Goal: Task Accomplishment & Management: Complete application form

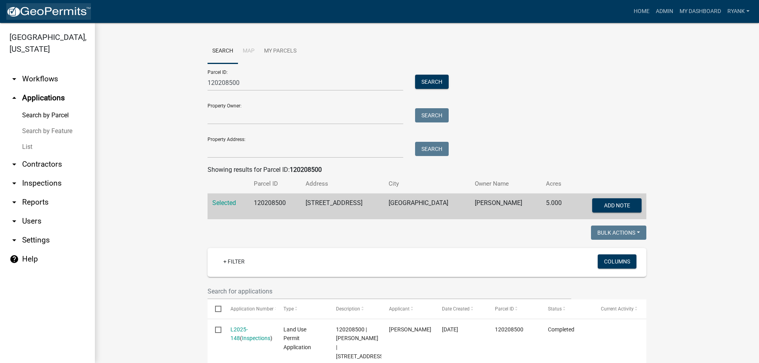
click at [39, 11] on img at bounding box center [48, 12] width 85 height 12
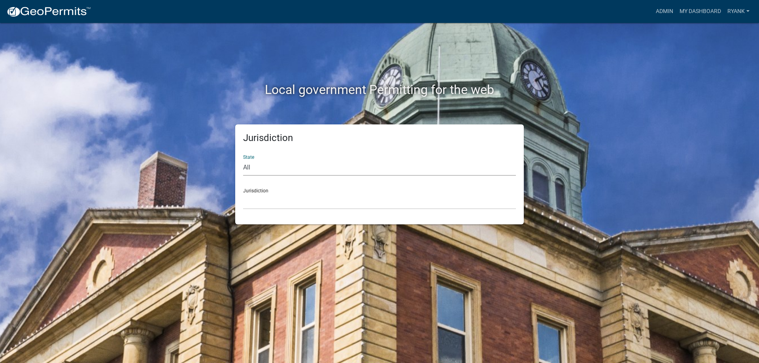
click at [277, 169] on select "All Colorado Georgia Indiana Iowa Kansas Minnesota Ohio South Carolina Wisconsin" at bounding box center [379, 168] width 273 height 16
select select "Minnesota"
click at [243, 160] on select "All Colorado Georgia Indiana Iowa Kansas Minnesota Ohio South Carolina Wisconsin" at bounding box center [379, 168] width 273 height 16
click at [269, 206] on select "Becker County, Minnesota Benton County, Minnesota Carlton County, Minnesota Cit…" at bounding box center [379, 201] width 273 height 16
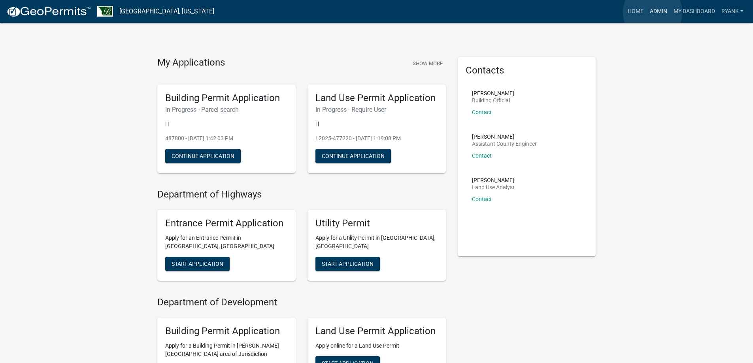
click at [652, 12] on link "Admin" at bounding box center [658, 11] width 24 height 15
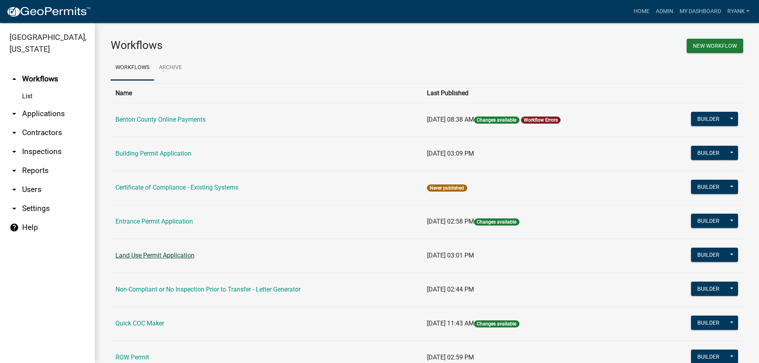
click at [164, 256] on link "Land Use Permit Application" at bounding box center [154, 256] width 79 height 8
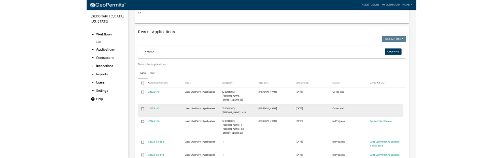
scroll to position [672, 0]
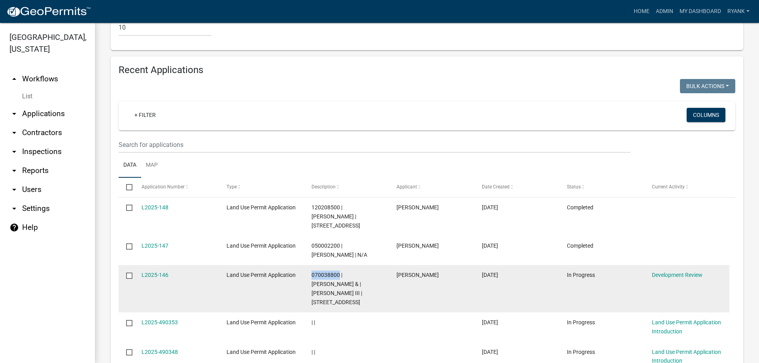
drag, startPoint x: 311, startPoint y: 237, endPoint x: 339, endPoint y: 239, distance: 28.1
click at [339, 265] on datatable-body-cell "070038800 | ELLEN PARR & | FREDERICK G PARR III | 2035 55TH ST NE" at bounding box center [346, 288] width 85 height 47
copy span "070038800"
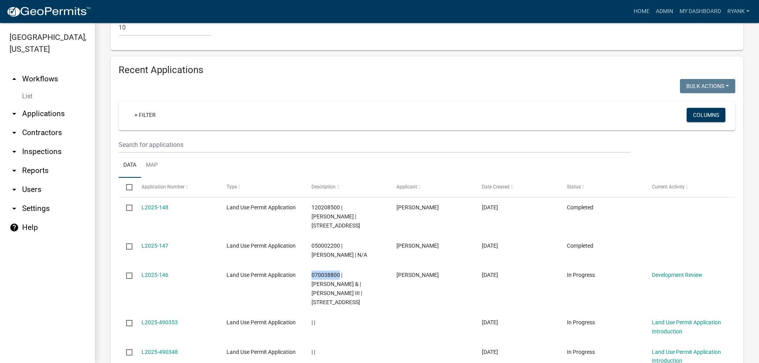
click at [49, 115] on link "arrow_drop_down Applications" at bounding box center [47, 113] width 95 height 19
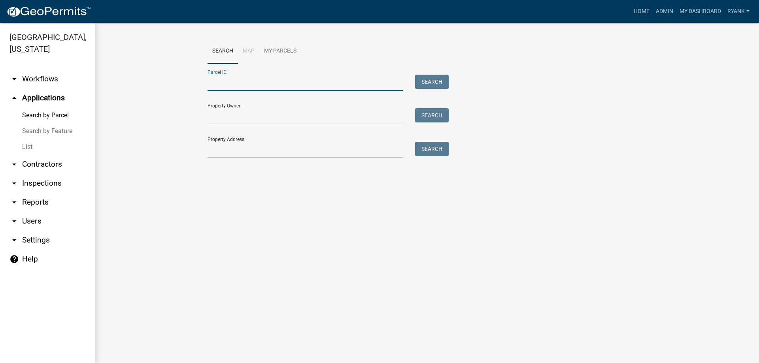
paste input "070038800"
type input "070038800"
click at [430, 83] on button "Search" at bounding box center [432, 82] width 34 height 14
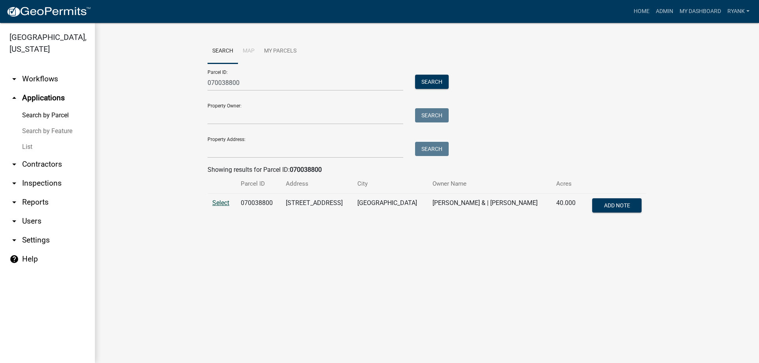
click at [216, 200] on span "Select" at bounding box center [220, 203] width 17 height 8
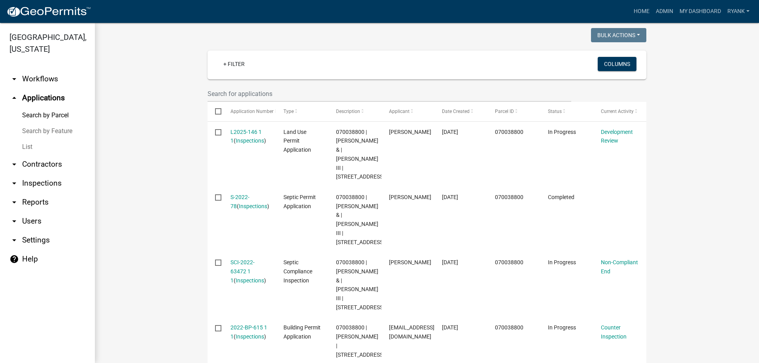
scroll to position [237, 0]
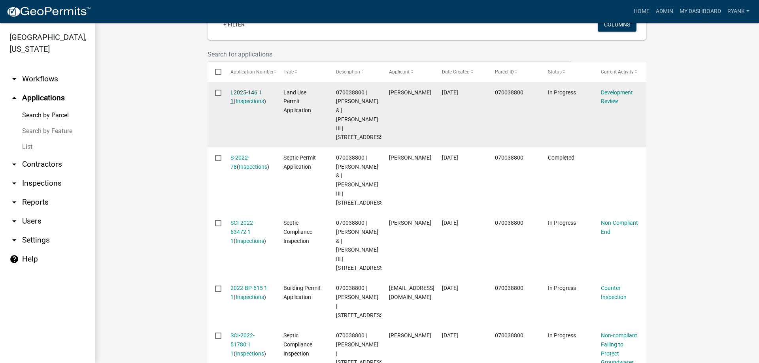
click at [240, 94] on link "L2025-146 1 1" at bounding box center [245, 96] width 31 height 15
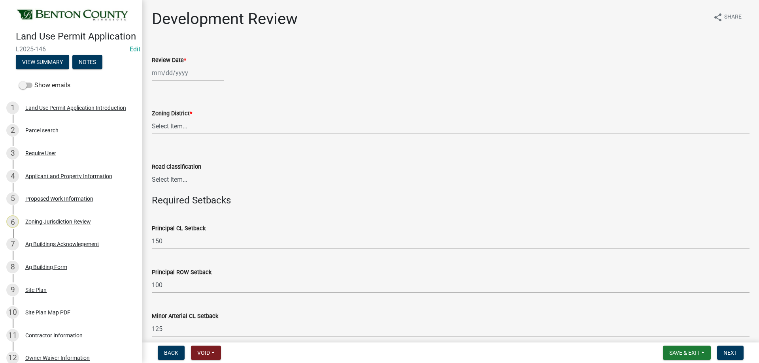
click at [61, 201] on div "Proposed Work Information" at bounding box center [59, 199] width 68 height 6
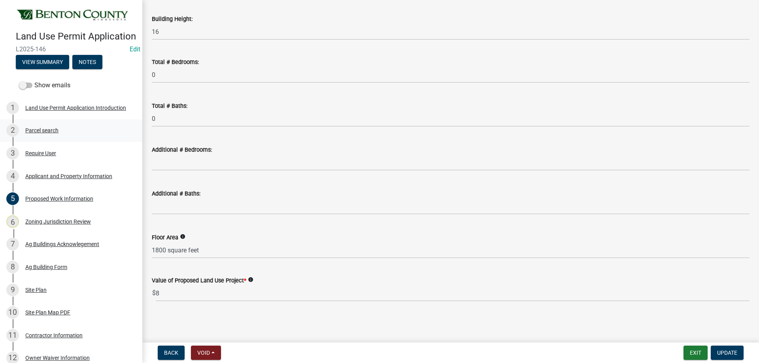
click at [45, 133] on div "Parcel search" at bounding box center [41, 131] width 33 height 6
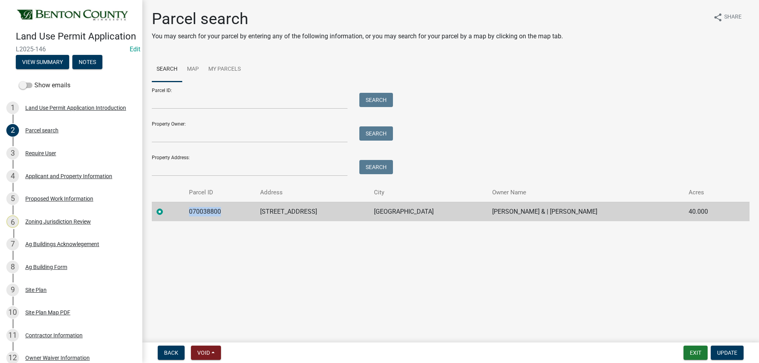
drag, startPoint x: 226, startPoint y: 210, endPoint x: 191, endPoint y: 213, distance: 35.7
click at [191, 213] on td "070038800" at bounding box center [219, 211] width 71 height 19
copy td "070038800"
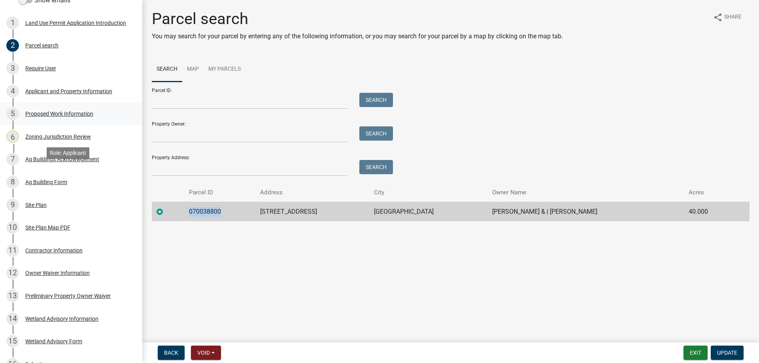
scroll to position [40, 0]
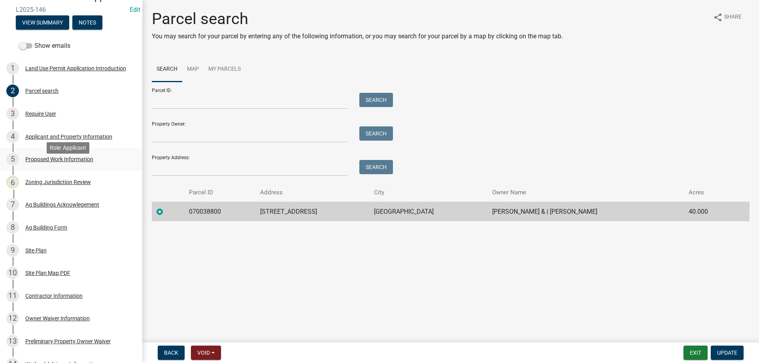
click at [76, 162] on div "Proposed Work Information" at bounding box center [59, 159] width 68 height 6
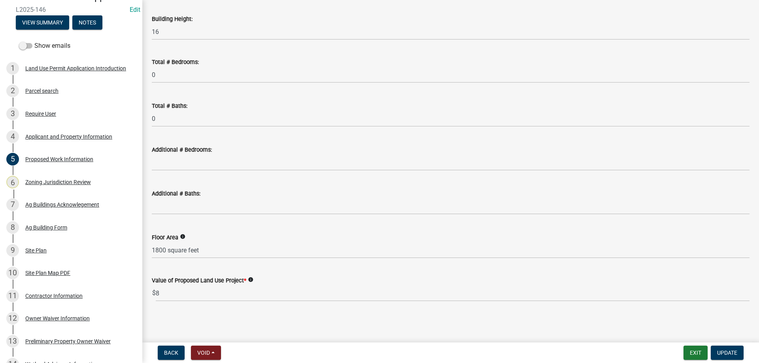
scroll to position [301, 0]
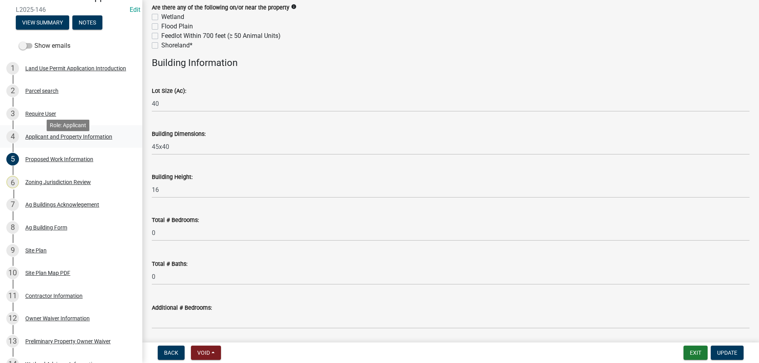
click at [51, 139] on div "Applicant and Property Information" at bounding box center [68, 137] width 87 height 6
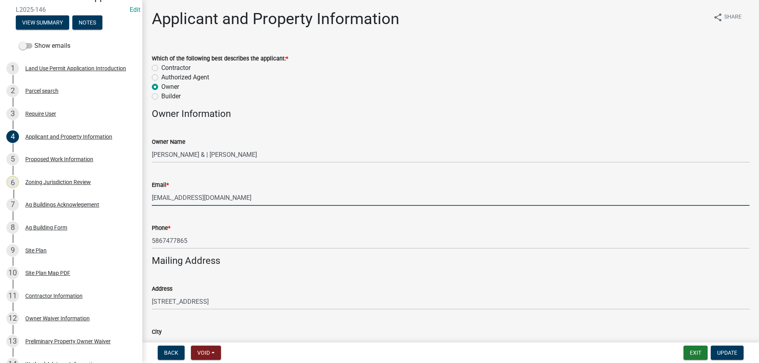
drag, startPoint x: 222, startPoint y: 195, endPoint x: 152, endPoint y: 196, distance: 69.5
click at [137, 198] on div "Land Use Permit Application L2025-146 Edit View Summary Notes Show emails 1 Lan…" at bounding box center [379, 181] width 759 height 363
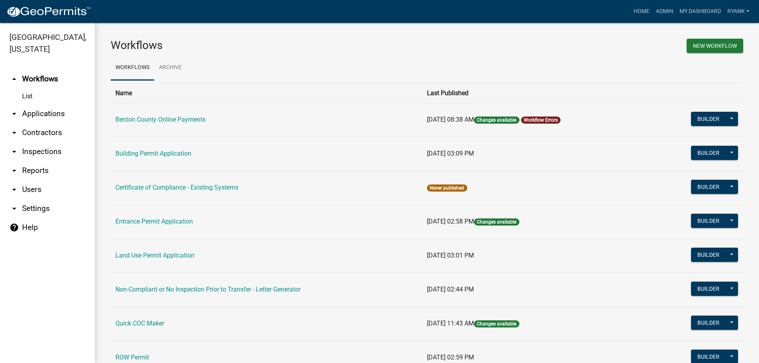
click at [43, 113] on link "arrow_drop_down Applications" at bounding box center [47, 113] width 95 height 19
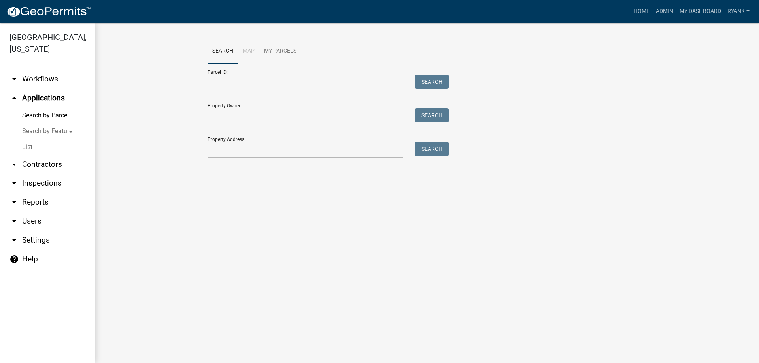
click at [36, 78] on link "arrow_drop_down Workflows" at bounding box center [47, 79] width 95 height 19
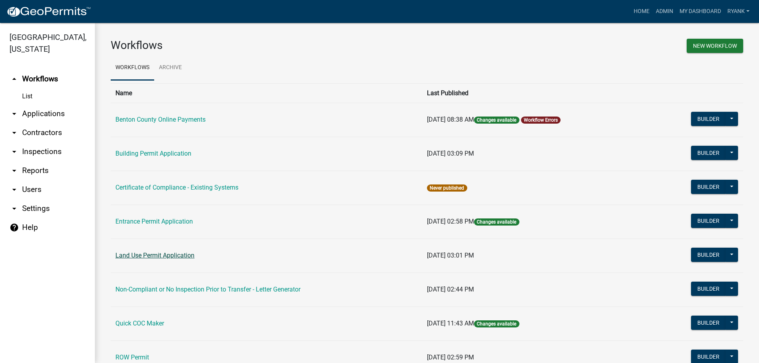
click at [122, 256] on link "Land Use Permit Application" at bounding box center [154, 256] width 79 height 8
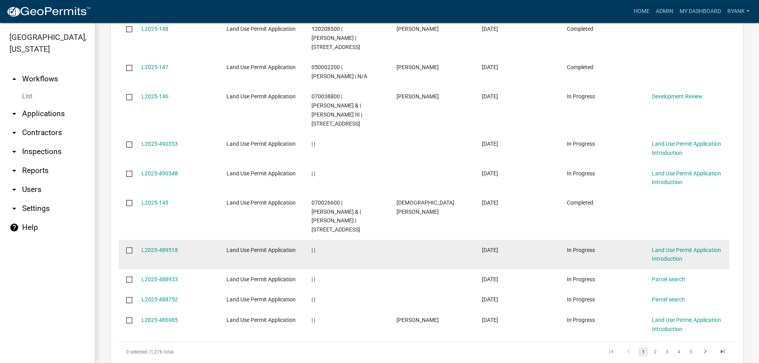
scroll to position [861, 0]
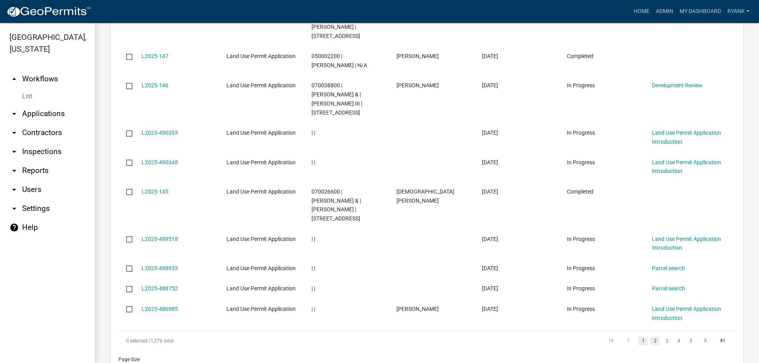
click at [650, 337] on link "2" at bounding box center [654, 341] width 9 height 9
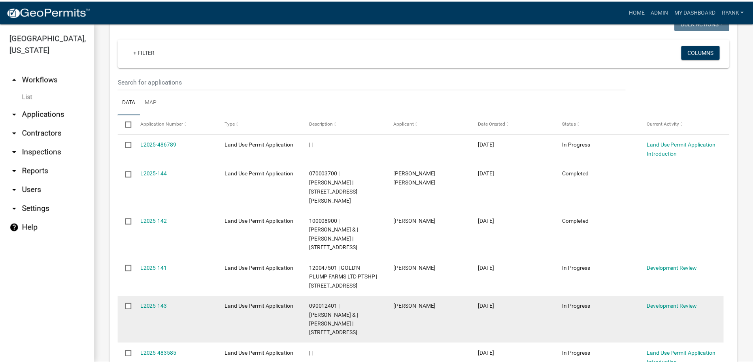
scroll to position [734, 0]
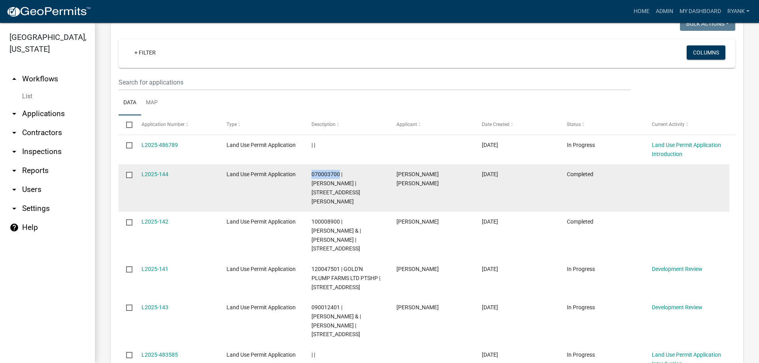
drag, startPoint x: 310, startPoint y: 138, endPoint x: 339, endPoint y: 139, distance: 29.7
click at [339, 164] on datatable-body-cell "070003700 | TREVOR KNAPEK | 11067 55TH AVE NE FOLEY MN 56329" at bounding box center [346, 187] width 85 height 47
copy span "070003700"
click at [158, 171] on link "L2025-144" at bounding box center [154, 174] width 27 height 6
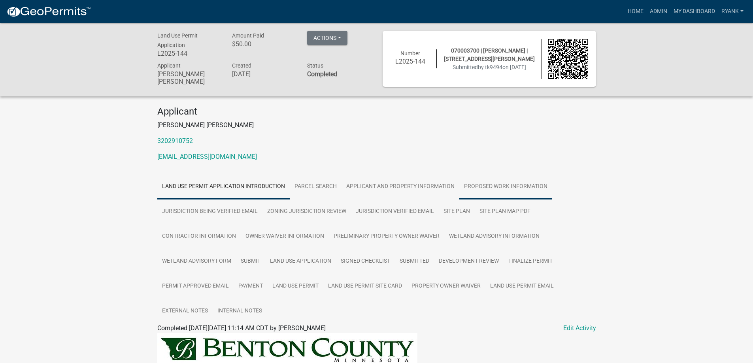
click at [489, 190] on link "Proposed Work Information" at bounding box center [505, 186] width 93 height 25
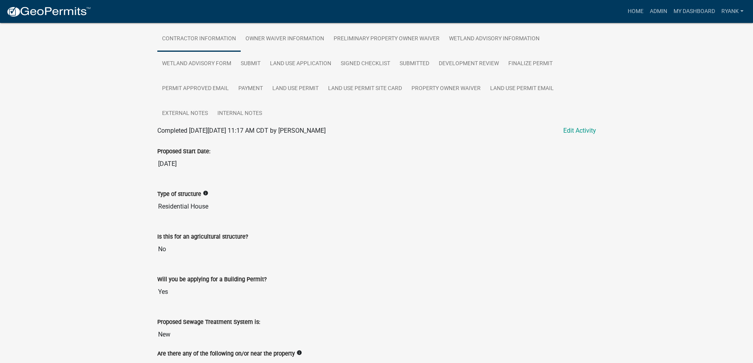
scroll to position [158, 0]
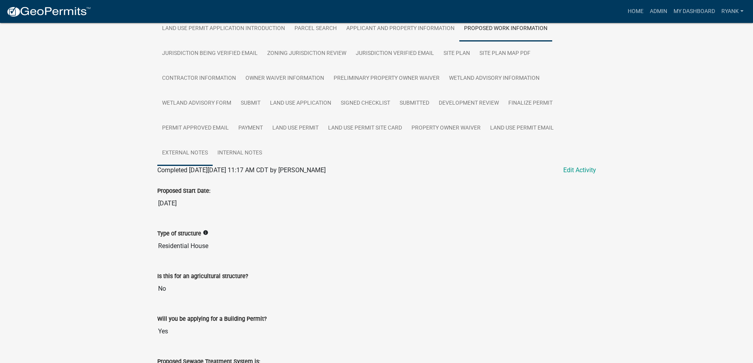
click at [185, 151] on link "External Notes" at bounding box center [184, 153] width 55 height 25
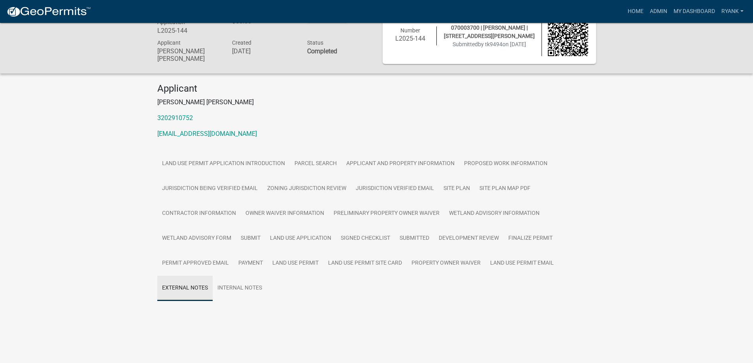
scroll to position [131, 0]
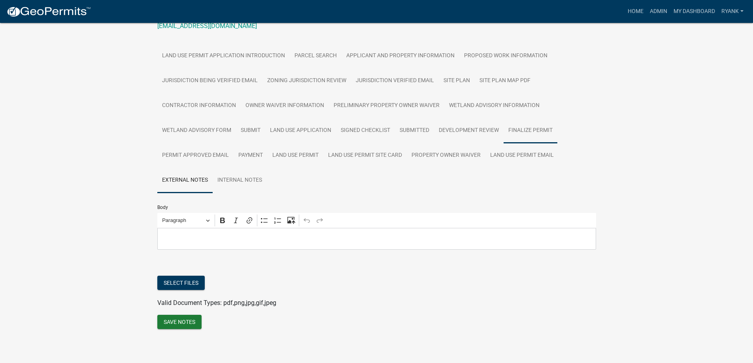
click at [545, 127] on link "Finalize Permit" at bounding box center [530, 130] width 54 height 25
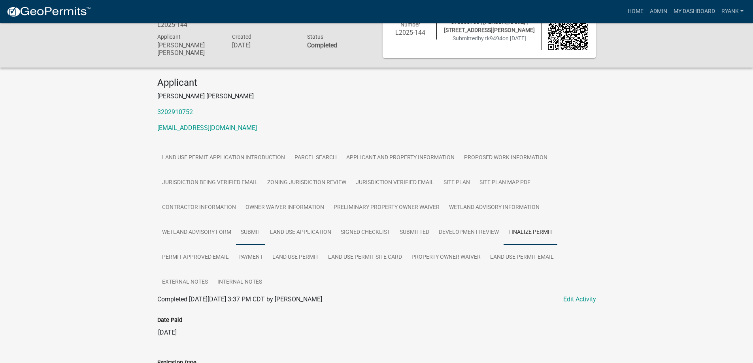
scroll to position [0, 0]
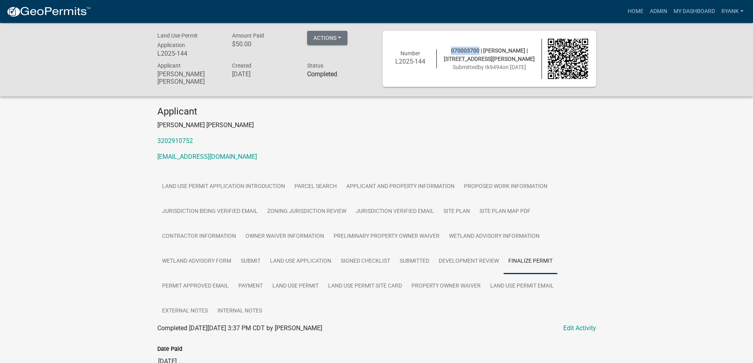
drag, startPoint x: 478, startPoint y: 45, endPoint x: 450, endPoint y: 45, distance: 28.1
click at [450, 47] on div "070003700 | TREVOR KNAPEK | 11067 55TH AVE NE FOLEY MN 56329 Submitted by tk949…" at bounding box center [489, 59] width 105 height 25
copy span "070003700"
click at [50, 8] on img at bounding box center [48, 12] width 85 height 12
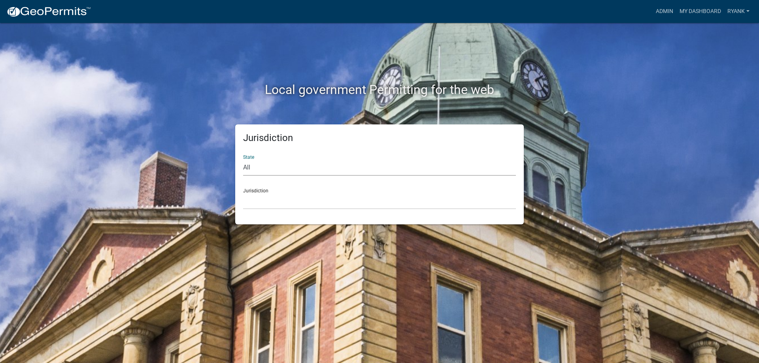
click at [274, 169] on select "All Colorado Georgia Indiana Iowa Kansas Minnesota Ohio South Carolina Wisconsin" at bounding box center [379, 168] width 273 height 16
select select "Minnesota"
click at [243, 160] on select "All Colorado Georgia Indiana Iowa Kansas Minnesota Ohio South Carolina Wisconsin" at bounding box center [379, 168] width 273 height 16
click at [256, 207] on select "Becker County, Minnesota Benton County, Minnesota Carlton County, Minnesota Cit…" at bounding box center [379, 201] width 273 height 16
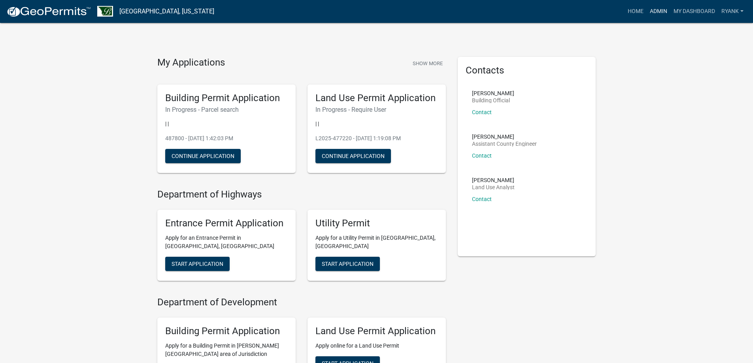
drag, startPoint x: 661, startPoint y: 11, endPoint x: 617, endPoint y: 17, distance: 44.8
click at [660, 10] on link "Admin" at bounding box center [658, 11] width 24 height 15
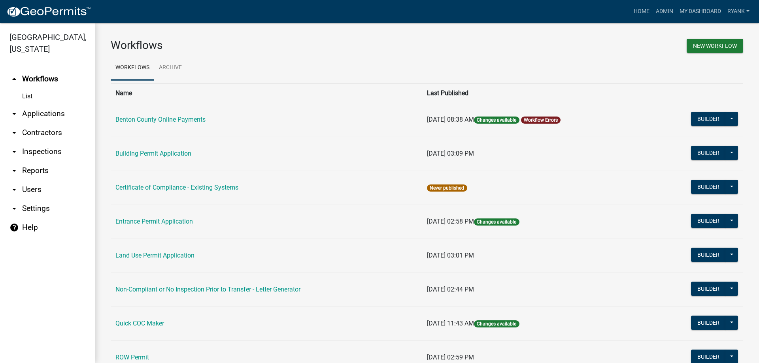
click at [46, 108] on link "arrow_drop_down Applications" at bounding box center [47, 113] width 95 height 19
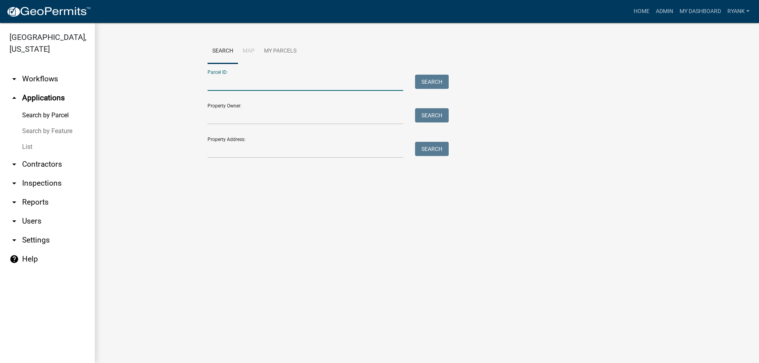
paste input "090012401"
type input "090012401"
click at [442, 79] on button "Search" at bounding box center [432, 82] width 34 height 14
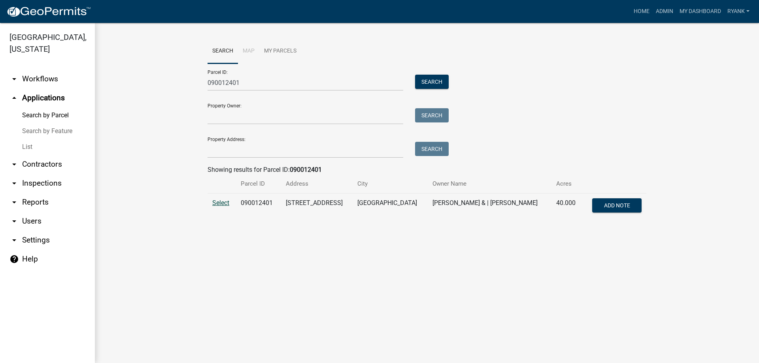
click at [218, 201] on span "Select" at bounding box center [220, 203] width 17 height 8
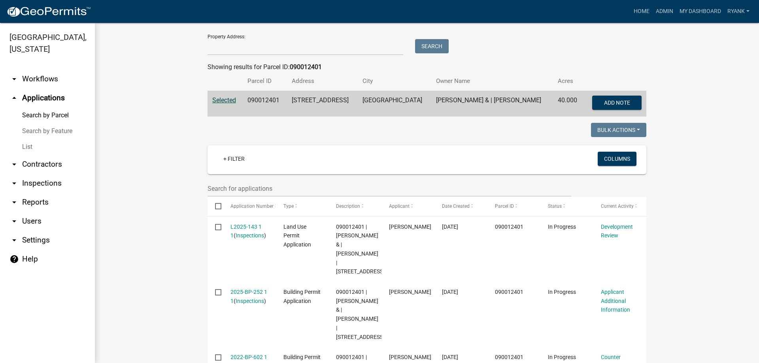
scroll to position [158, 0]
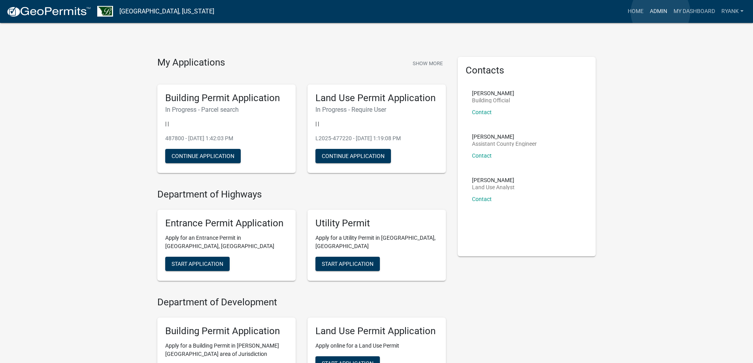
click at [660, 12] on link "Admin" at bounding box center [658, 11] width 24 height 15
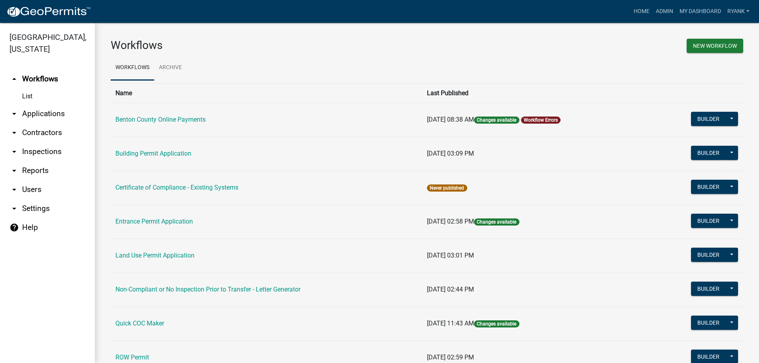
click at [38, 115] on link "arrow_drop_down Applications" at bounding box center [47, 113] width 95 height 19
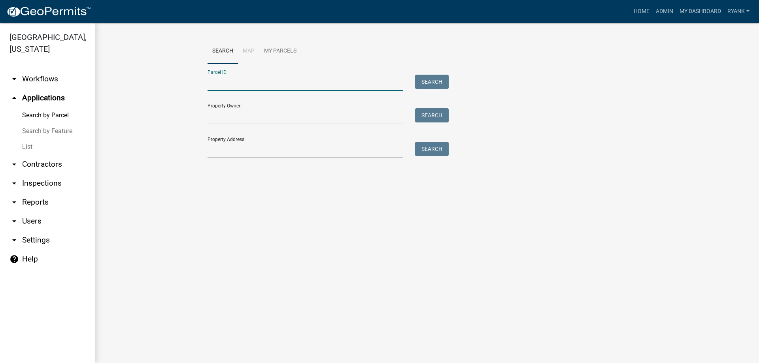
paste input "070003700"
type input "070003700"
click at [430, 76] on button "Search" at bounding box center [432, 82] width 34 height 14
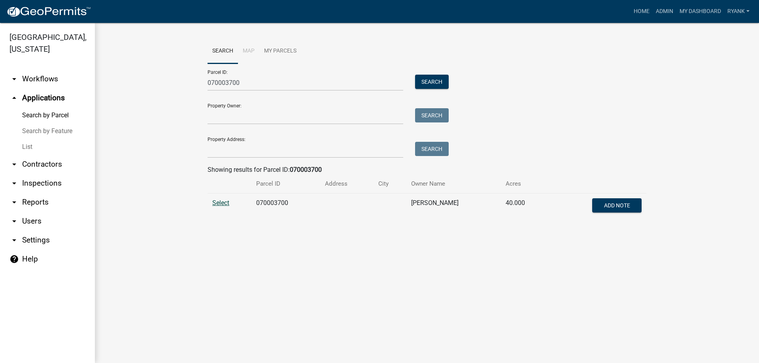
click at [223, 205] on span "Select" at bounding box center [220, 203] width 17 height 8
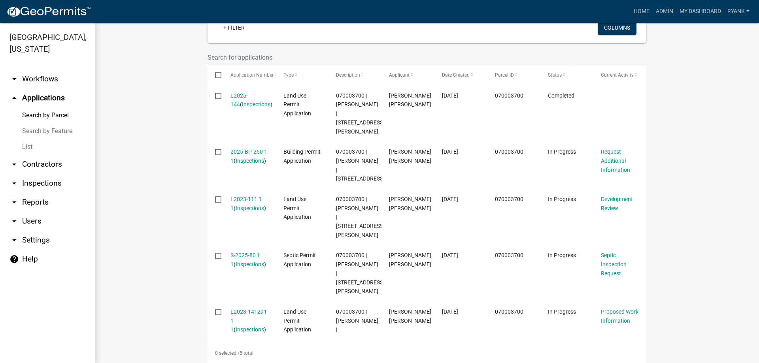
scroll to position [237, 0]
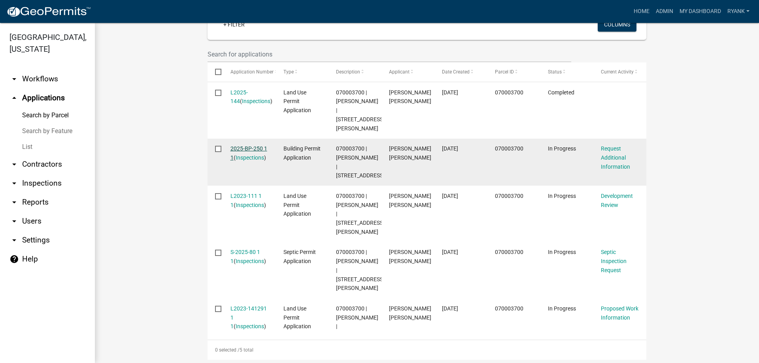
click at [242, 155] on link "2025-BP-250 1 1" at bounding box center [248, 152] width 37 height 15
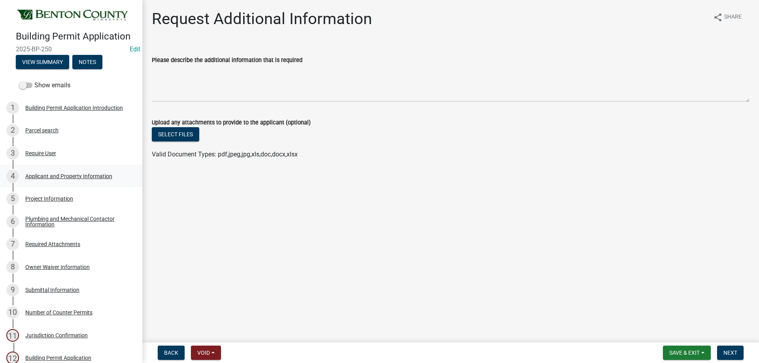
click at [66, 175] on div "Applicant and Property Information" at bounding box center [68, 176] width 87 height 6
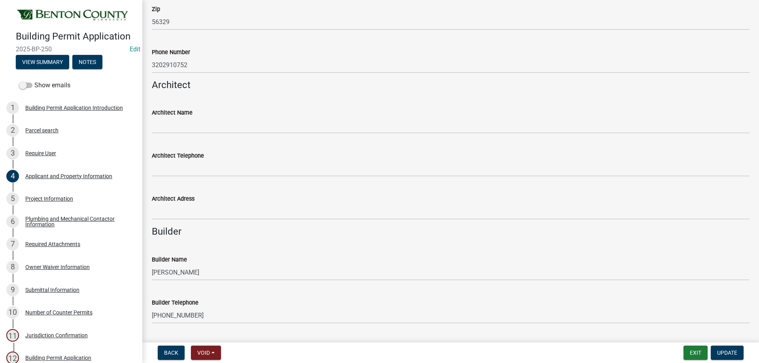
scroll to position [593, 0]
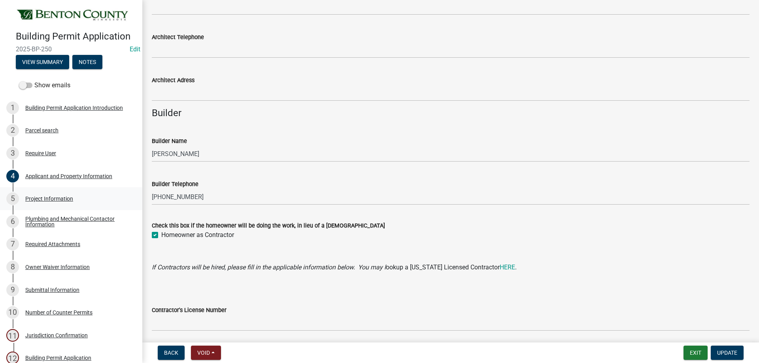
click at [56, 198] on div "Project Information" at bounding box center [49, 199] width 48 height 6
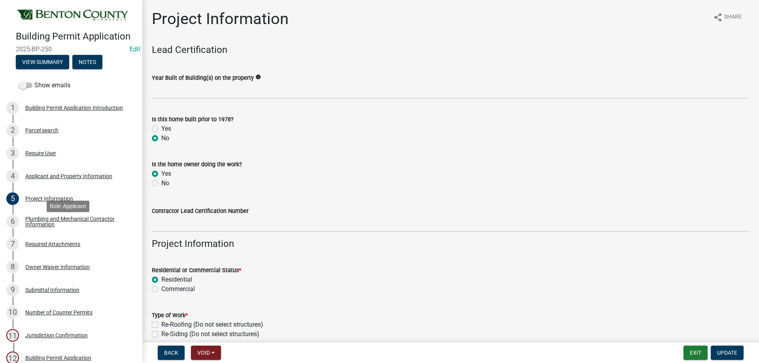
scroll to position [152, 0]
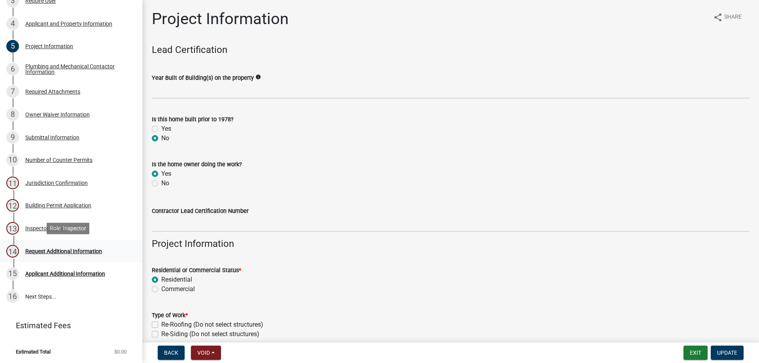
click at [33, 254] on div "14 Request Additional Information" at bounding box center [67, 251] width 123 height 13
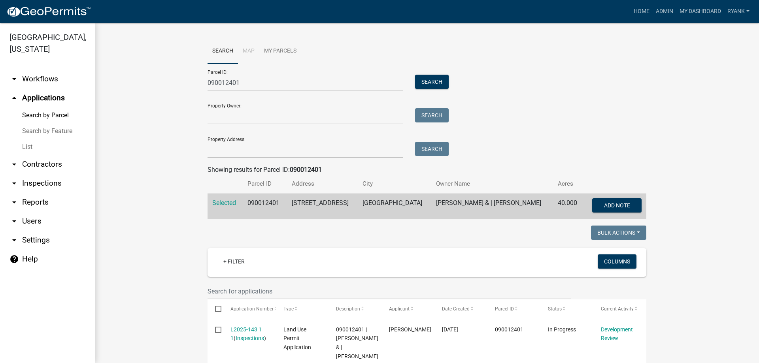
scroll to position [158, 0]
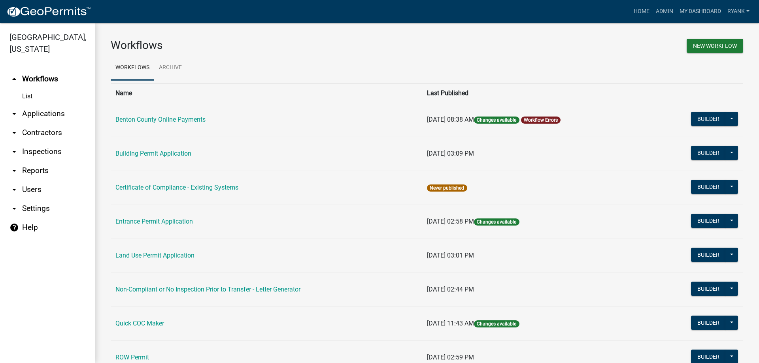
click at [50, 111] on link "arrow_drop_down Applications" at bounding box center [47, 113] width 95 height 19
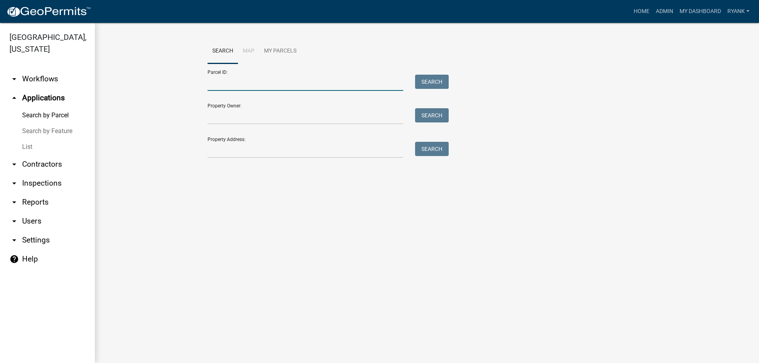
click at [239, 82] on input "Parcel ID:" at bounding box center [305, 83] width 196 height 16
